Goal: Task Accomplishment & Management: Complete application form

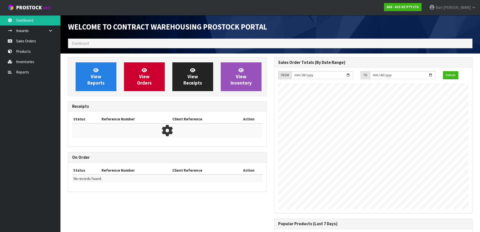
scroll to position [279, 206]
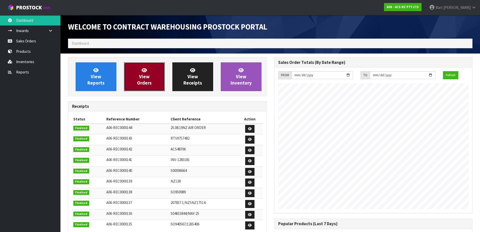
click at [135, 74] on link "View Orders" at bounding box center [144, 76] width 41 height 29
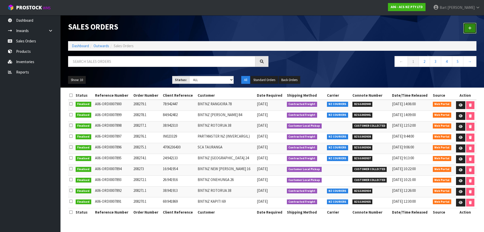
click at [469, 27] on icon at bounding box center [470, 28] width 4 height 4
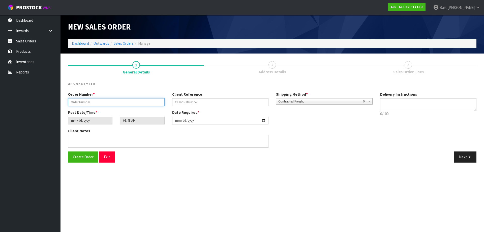
drag, startPoint x: 78, startPoint y: 104, endPoint x: 84, endPoint y: 100, distance: 7.4
click at [78, 104] on input "text" at bounding box center [116, 102] width 96 height 8
type input "208280"
click at [175, 102] on input "text" at bounding box center [220, 102] width 96 height 8
type input "18:942676"
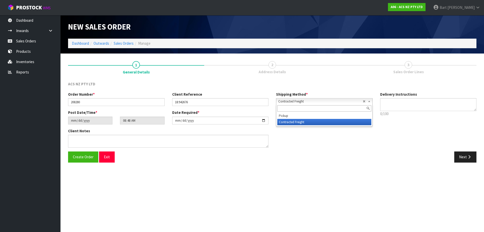
click at [370, 102] on b at bounding box center [370, 101] width 5 height 6
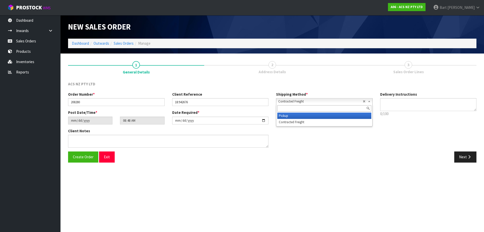
click at [285, 118] on li "Pickup" at bounding box center [324, 115] width 94 height 6
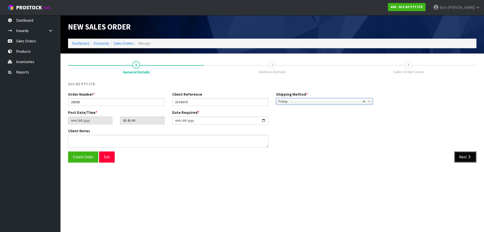
click at [466, 155] on button "Next" at bounding box center [465, 156] width 22 height 11
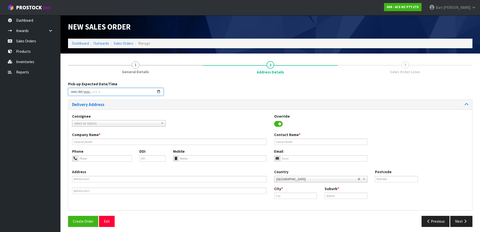
click at [158, 91] on input "datetime-local" at bounding box center [115, 92] width 95 height 8
type input "[DATE]T10:00"
click at [193, 94] on div "Pick-up Expected Date/Time" at bounding box center [270, 90] width 412 height 18
click at [93, 123] on span "Select an Option" at bounding box center [116, 123] width 84 height 6
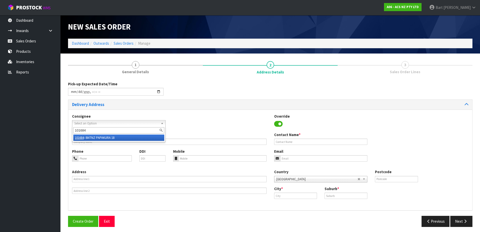
type input "101684"
click at [94, 135] on li "101684 - BNTNZ PAPAKURA 18" at bounding box center [118, 137] width 91 height 6
type input "BNTNZ PAPAKURA 18"
type input "[STREET_ADDRESS][PERSON_NAME]"
type input "2112"
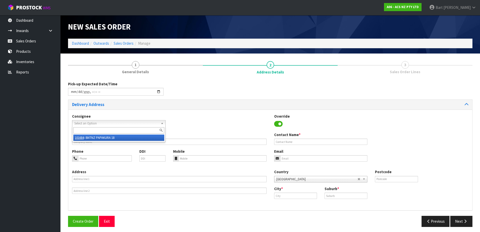
type input "[GEOGRAPHIC_DATA]"
type input "[PERSON_NAME]"
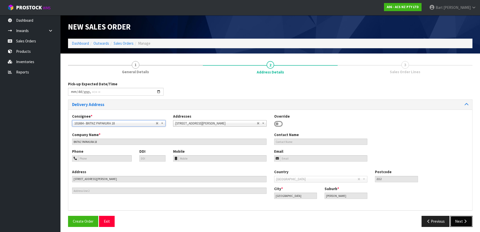
click at [462, 218] on button "Next" at bounding box center [461, 220] width 22 height 11
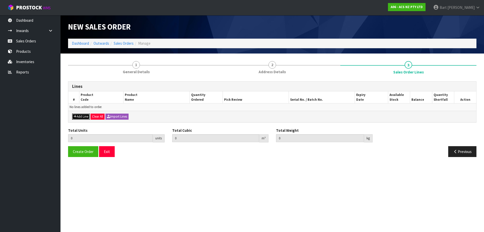
click at [82, 116] on button "Add Line" at bounding box center [81, 116] width 18 height 6
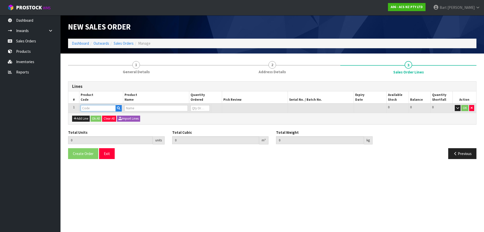
click at [90, 108] on input "text" at bounding box center [98, 108] width 35 height 6
type input "SCNI051"
type input "0.000000"
type input "0.000"
type input "CLUTCH S/CYL NISSAN 19.05MM (3/4")"
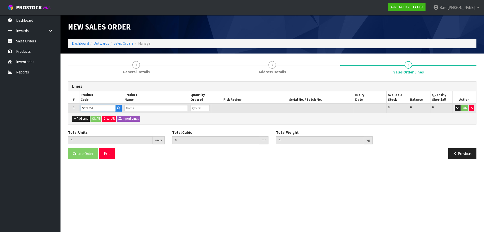
type input "0"
type input "SCNI051"
type input "1"
type input "0.000787"
type input "0.05"
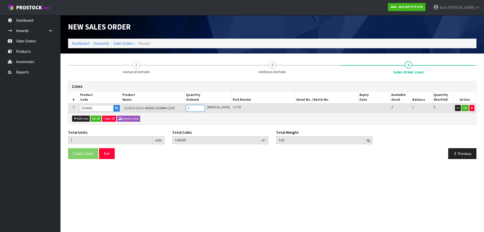
type input "1"
click at [204, 106] on input "1" at bounding box center [195, 108] width 18 height 6
click at [462, 107] on button "OK" at bounding box center [464, 108] width 7 height 6
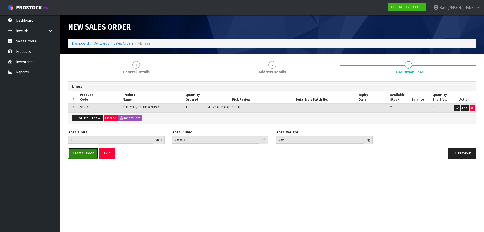
click at [83, 151] on span "Create Order" at bounding box center [83, 152] width 21 height 5
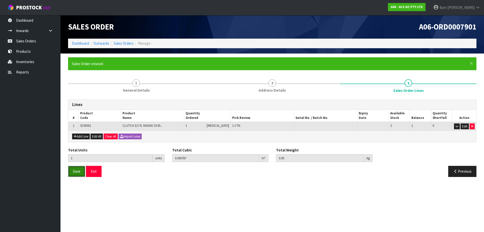
click at [74, 172] on span "Save" at bounding box center [77, 171] width 8 height 5
click at [77, 44] on link "Dashboard" at bounding box center [80, 43] width 17 height 5
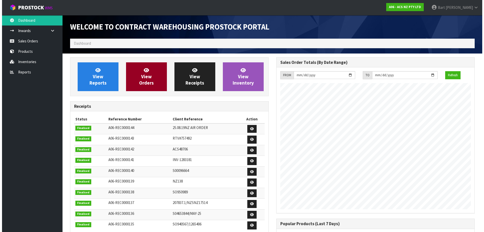
scroll to position [279, 206]
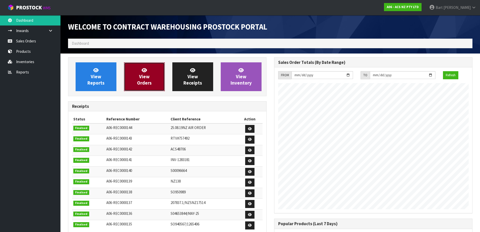
click at [145, 76] on span "View Orders" at bounding box center [144, 76] width 15 height 19
